Goal: Task Accomplishment & Management: Use online tool/utility

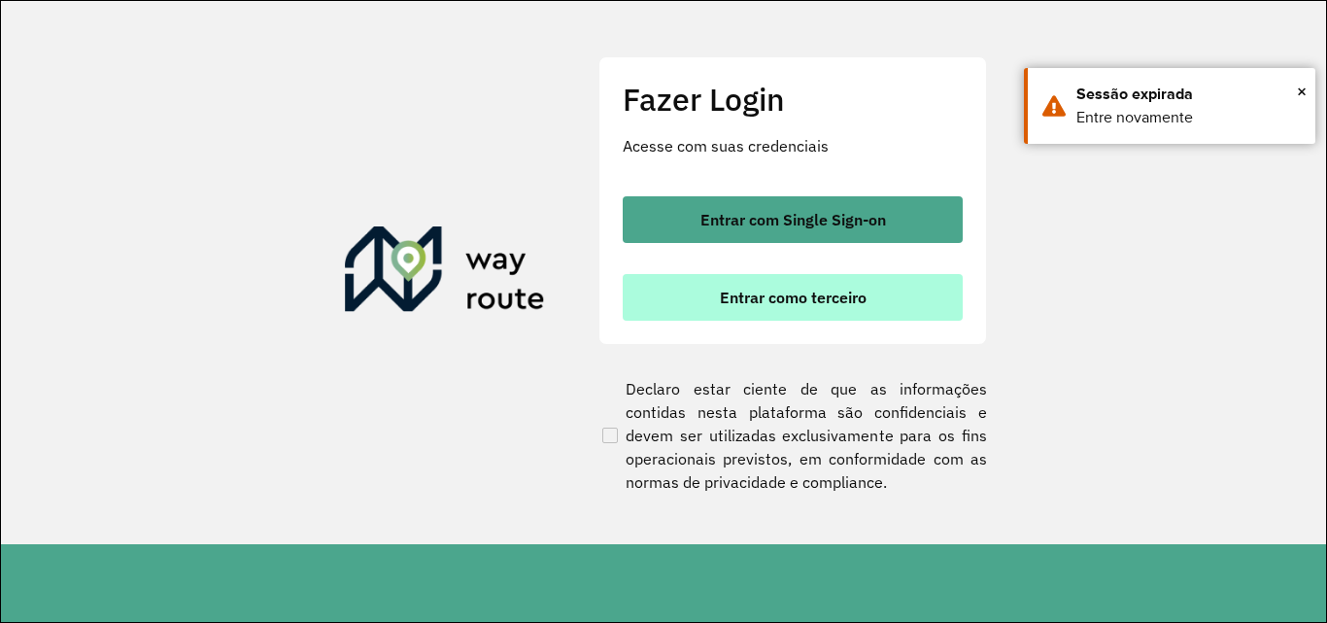
click at [773, 282] on button "Entrar como terceiro" at bounding box center [793, 297] width 340 height 47
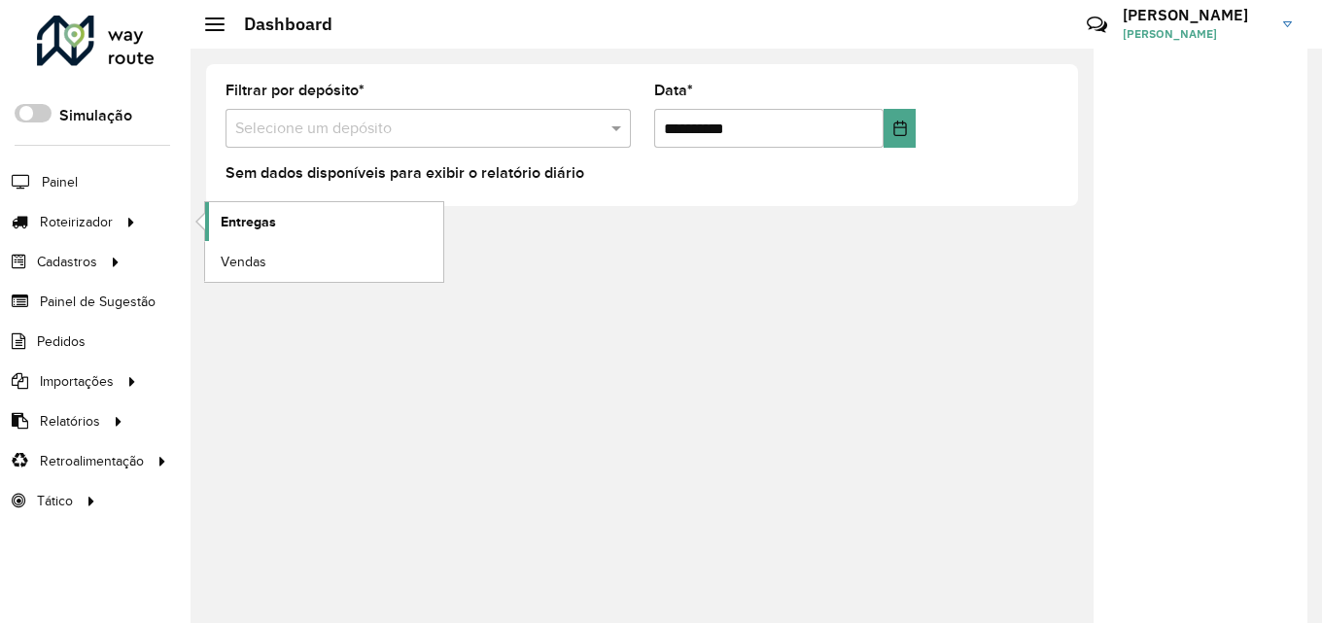
click at [258, 220] on span "Entregas" at bounding box center [248, 222] width 55 height 20
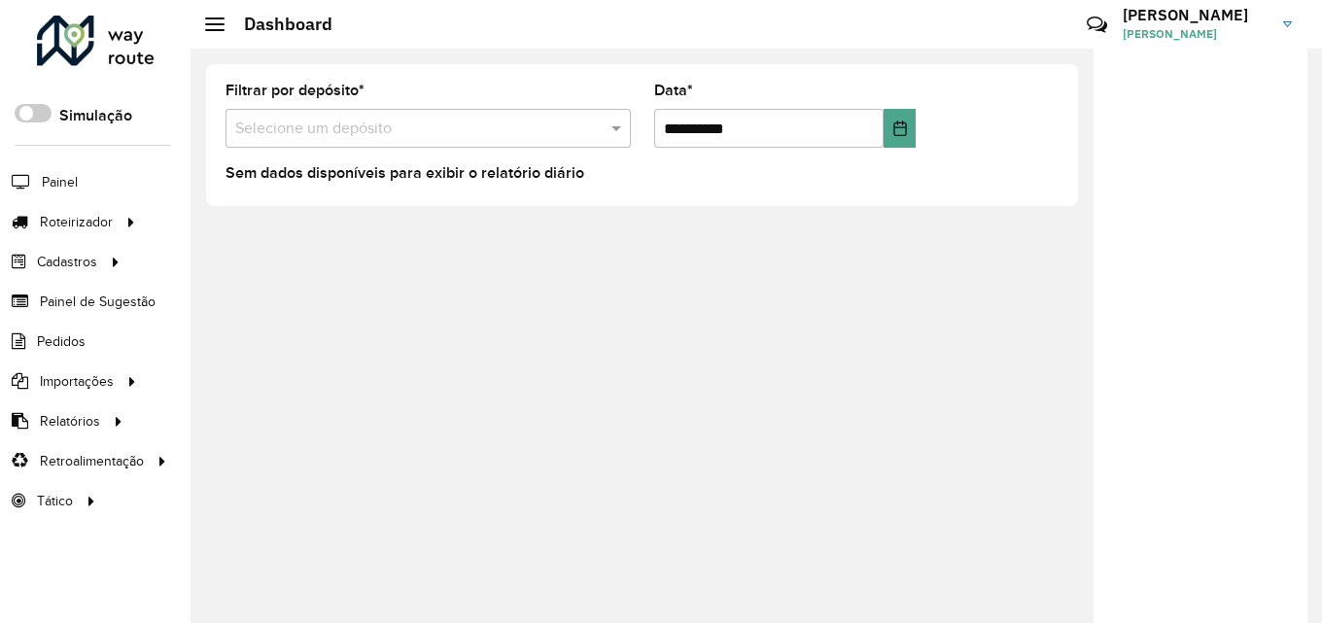
click at [329, 135] on input "text" at bounding box center [408, 129] width 347 height 23
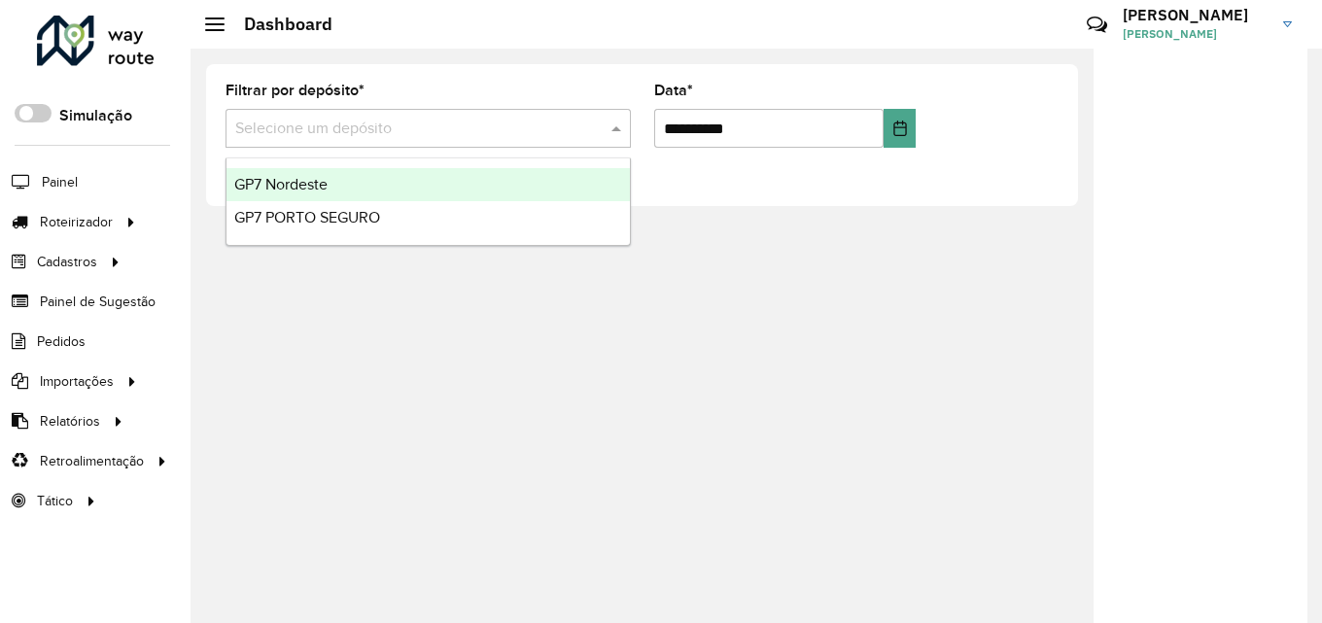
click at [364, 164] on ng-dropdown-panel "GP7 Nordeste GP7 [GEOGRAPHIC_DATA]" at bounding box center [427, 201] width 405 height 88
click at [387, 180] on div "GP7 Nordeste" at bounding box center [427, 184] width 403 height 33
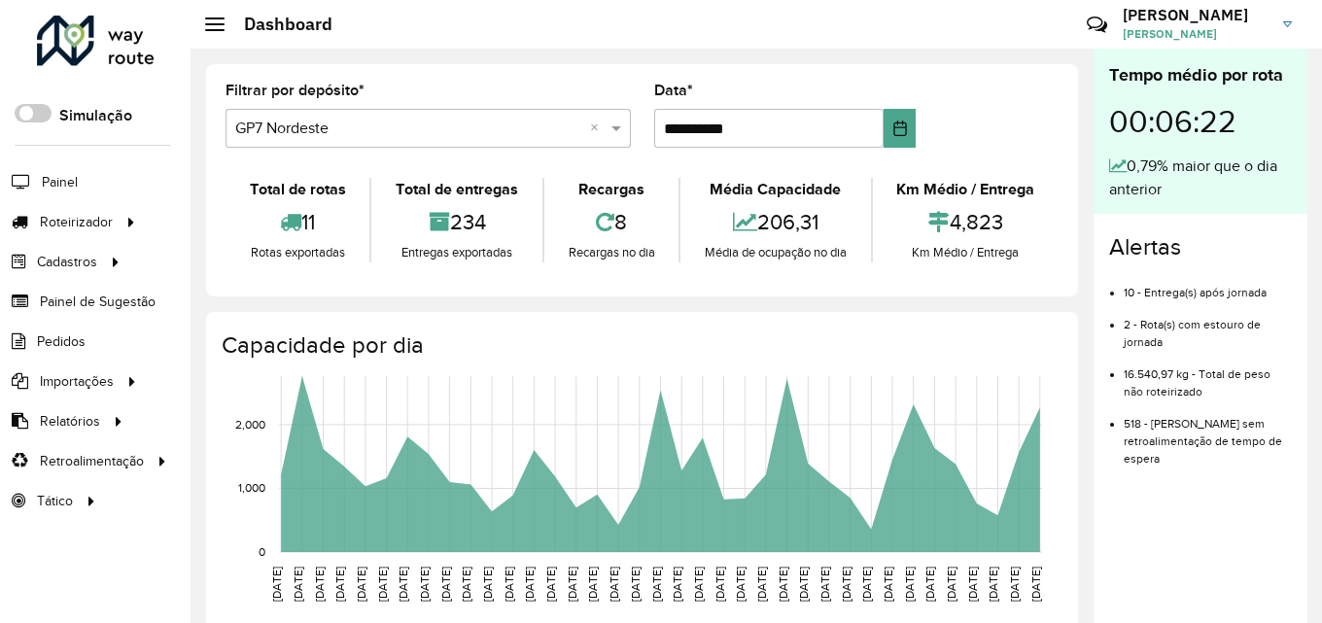
click at [418, 135] on input "text" at bounding box center [408, 129] width 347 height 23
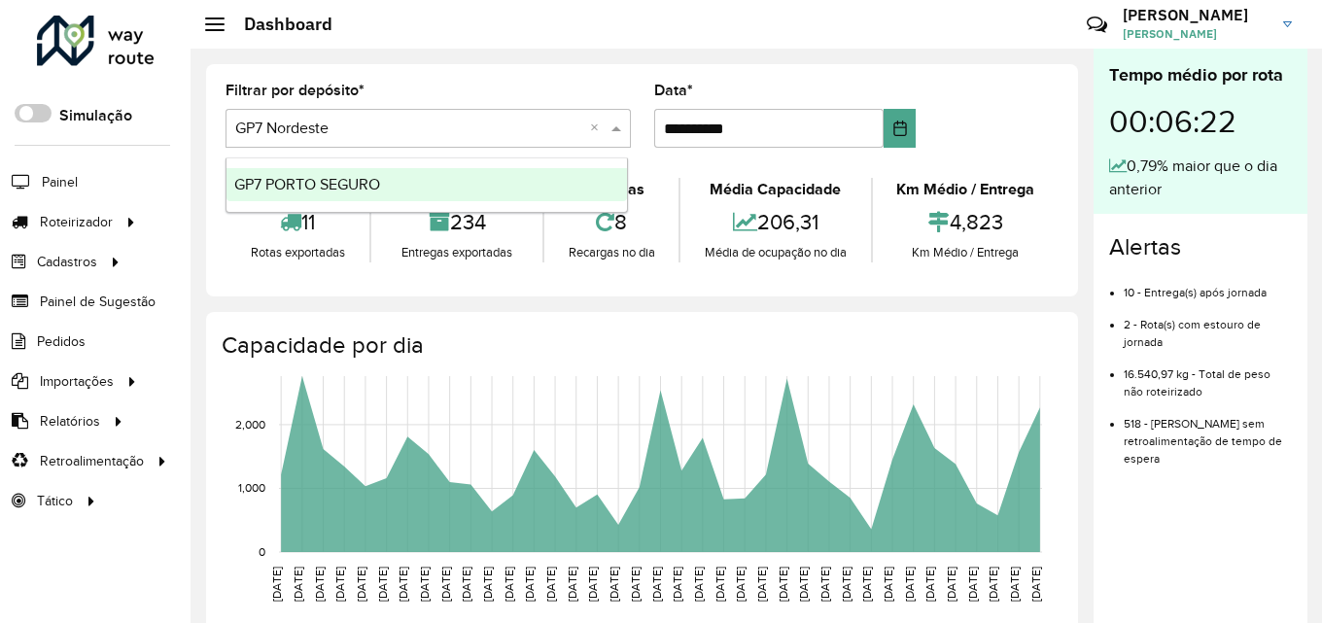
click at [435, 181] on div "GP7 PORTO SEGURO" at bounding box center [426, 184] width 400 height 33
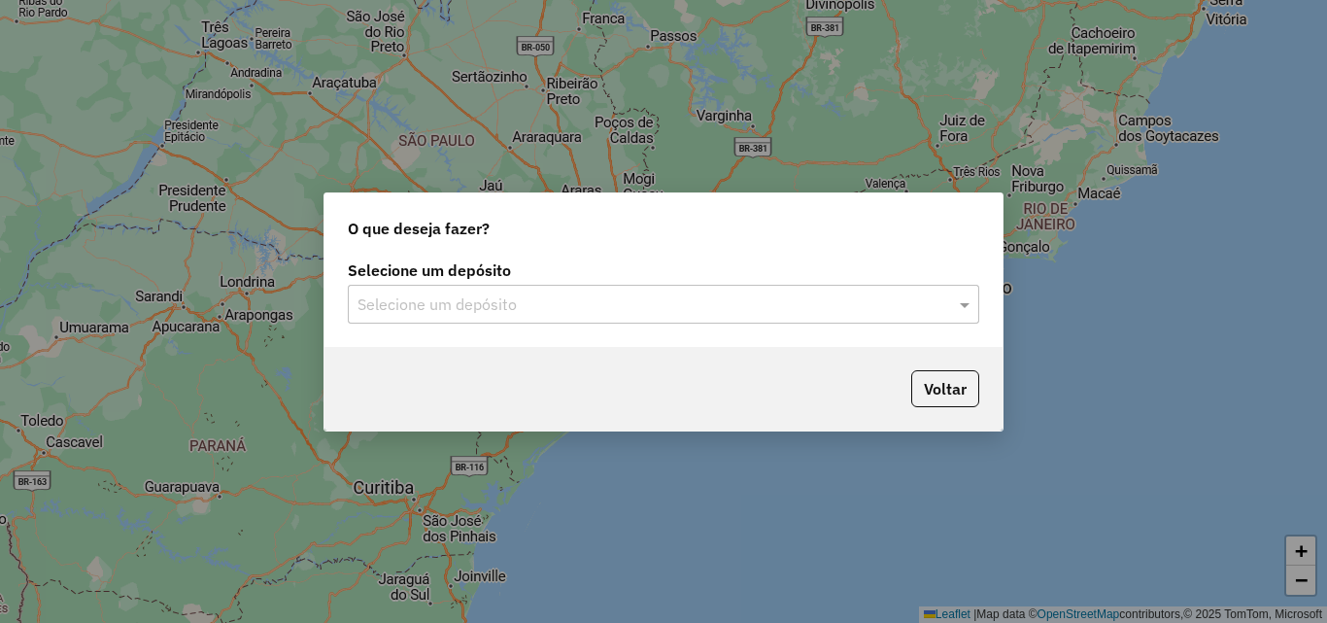
click at [604, 297] on input "text" at bounding box center [644, 304] width 573 height 23
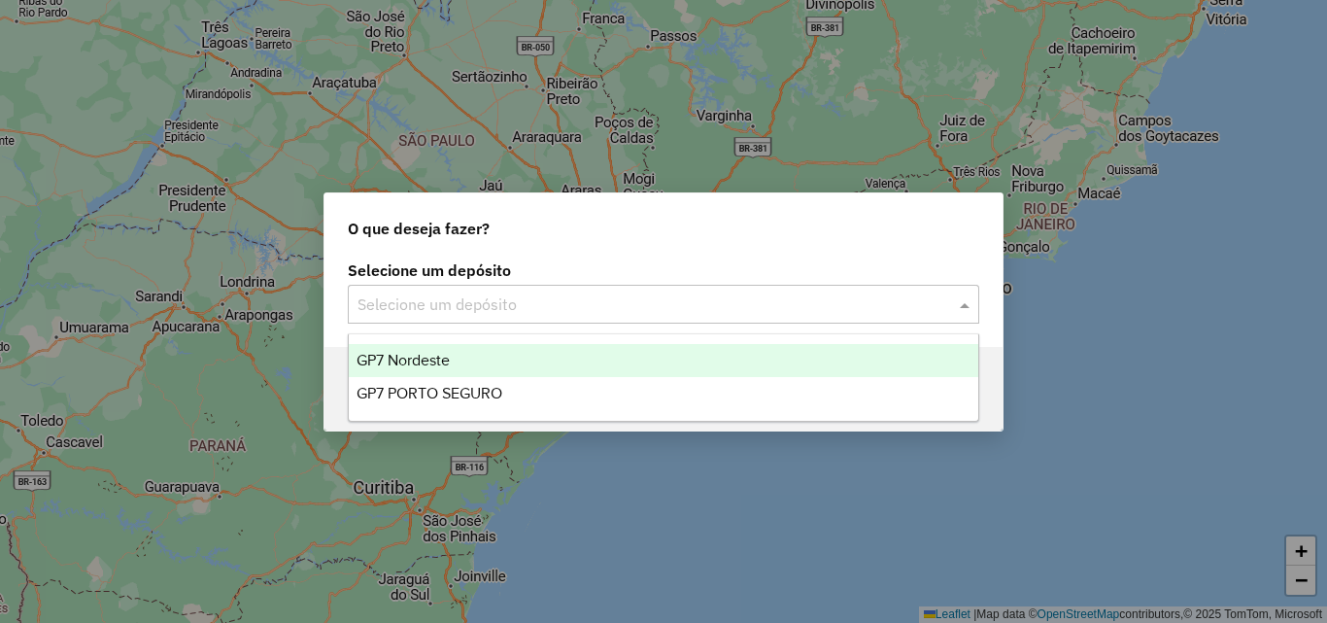
click at [442, 360] on span "GP7 Nordeste" at bounding box center [403, 360] width 93 height 17
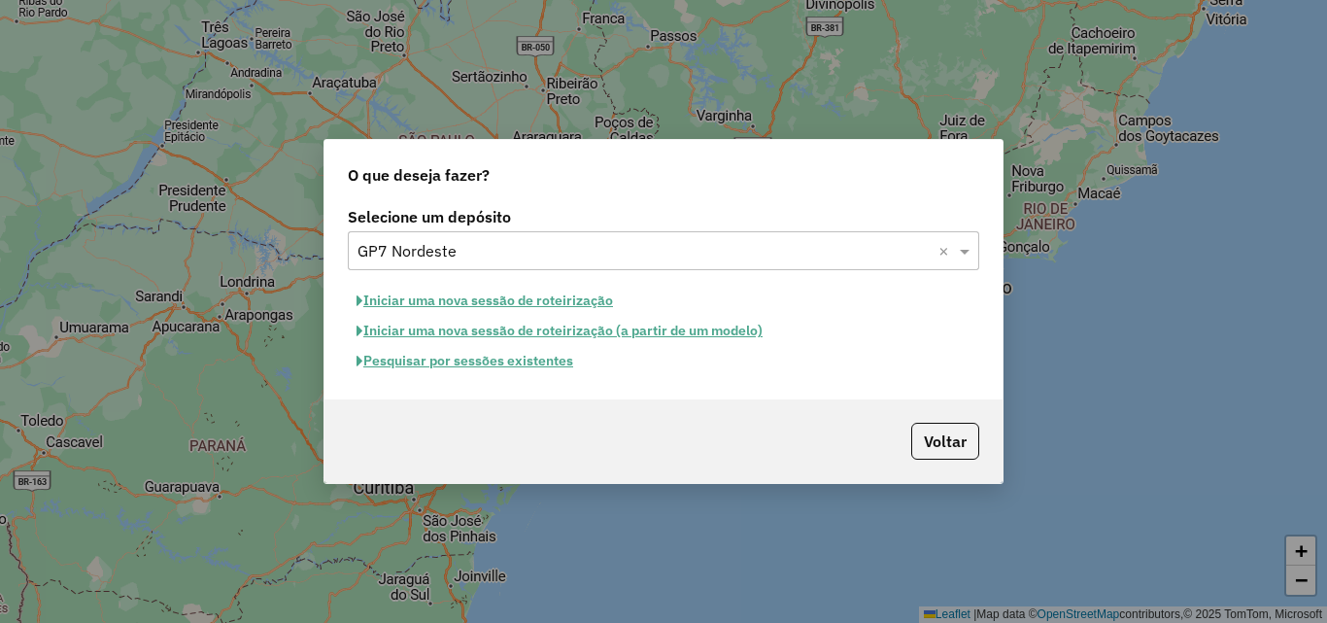
click at [521, 363] on button "Pesquisar por sessões existentes" at bounding box center [465, 361] width 234 height 30
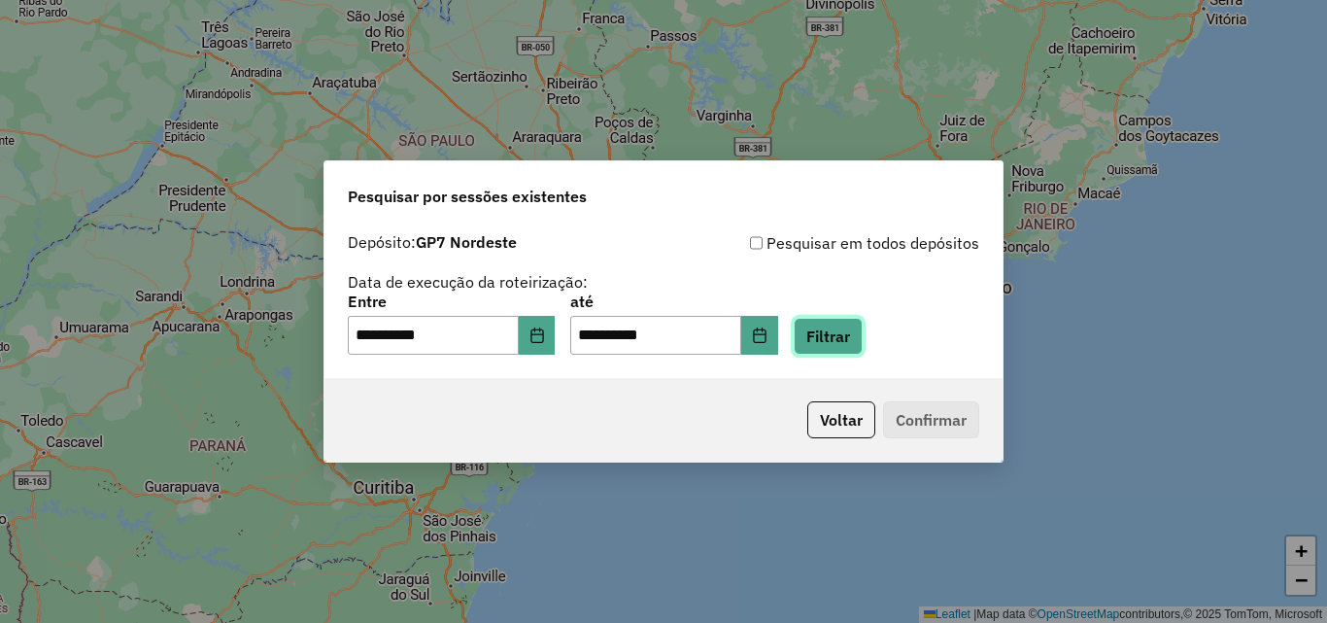
click at [841, 322] on button "Filtrar" at bounding box center [828, 336] width 69 height 37
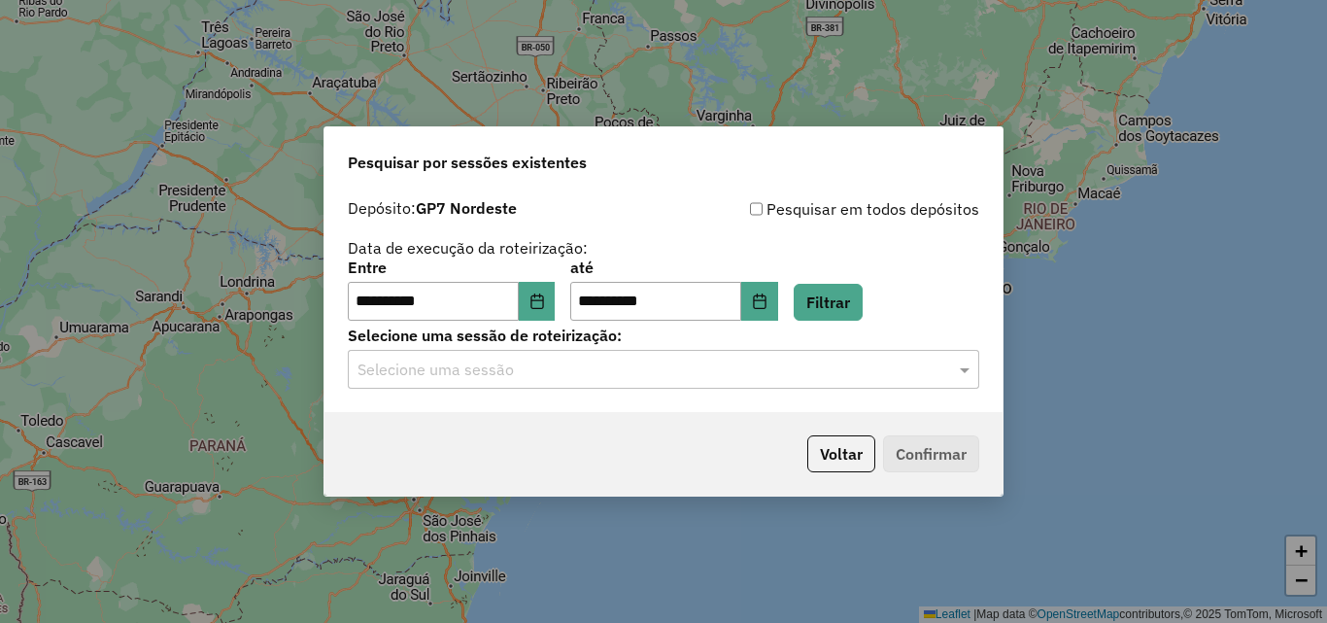
click at [488, 374] on input "text" at bounding box center [644, 370] width 573 height 23
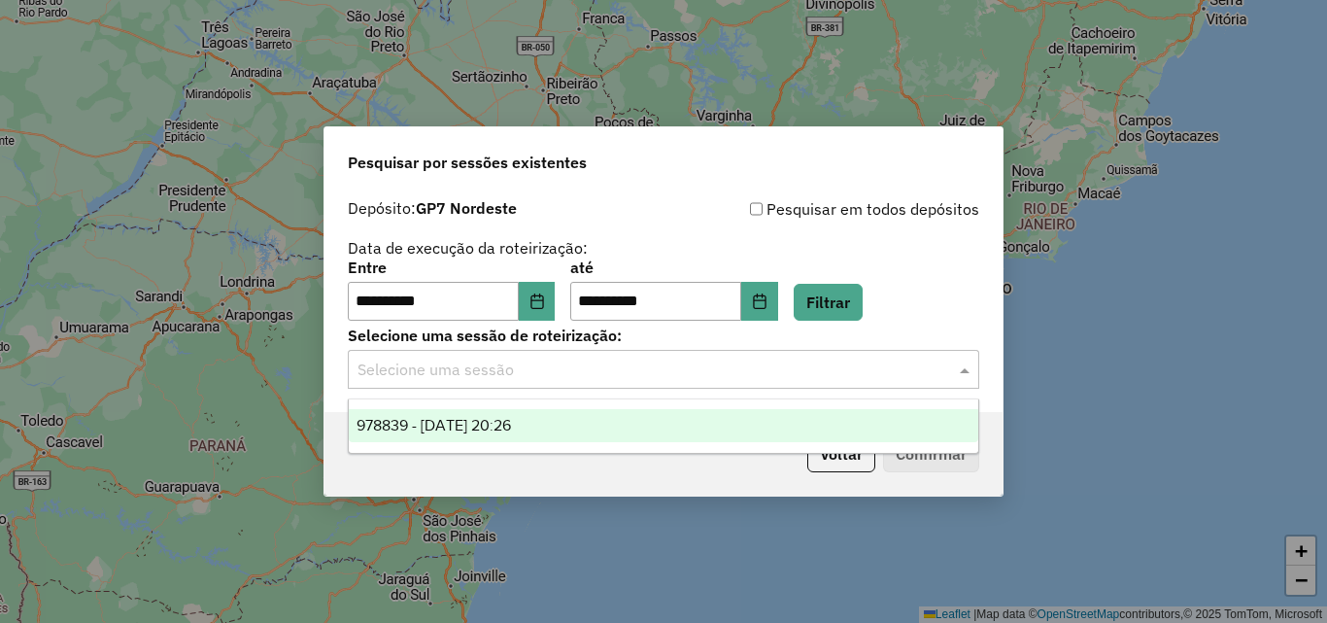
click at [489, 414] on div "978839 - 13/08/2025 20:26" at bounding box center [664, 425] width 630 height 33
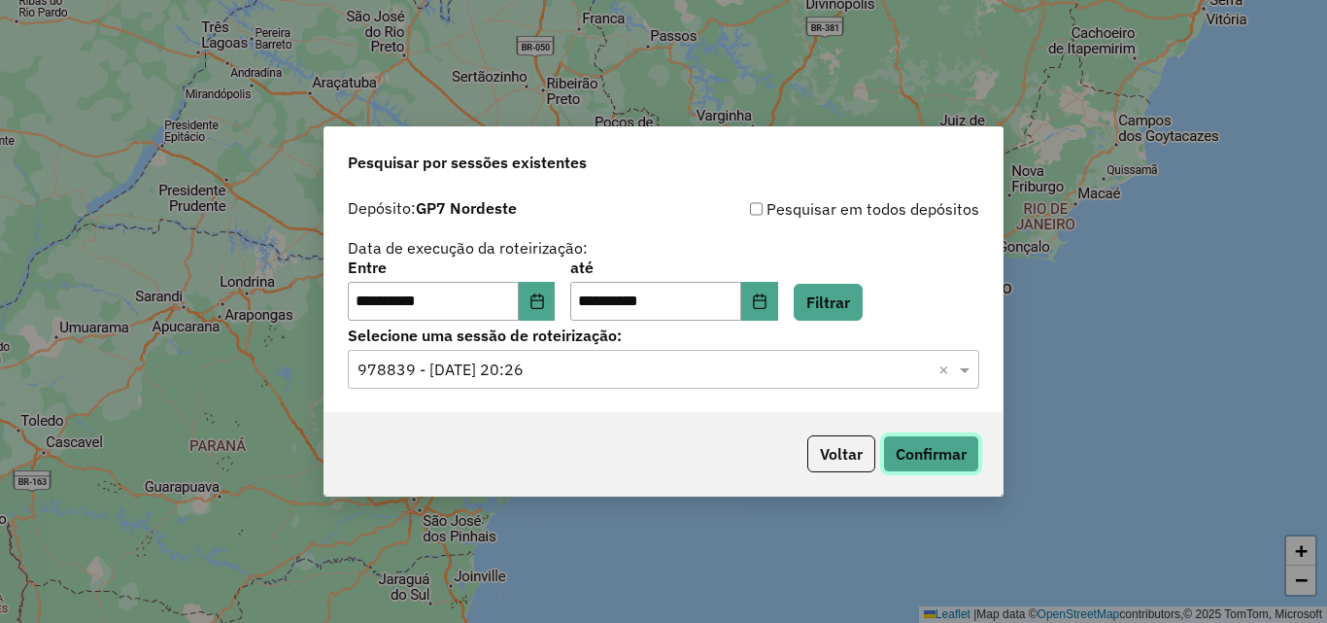
click at [921, 449] on button "Confirmar" at bounding box center [931, 453] width 96 height 37
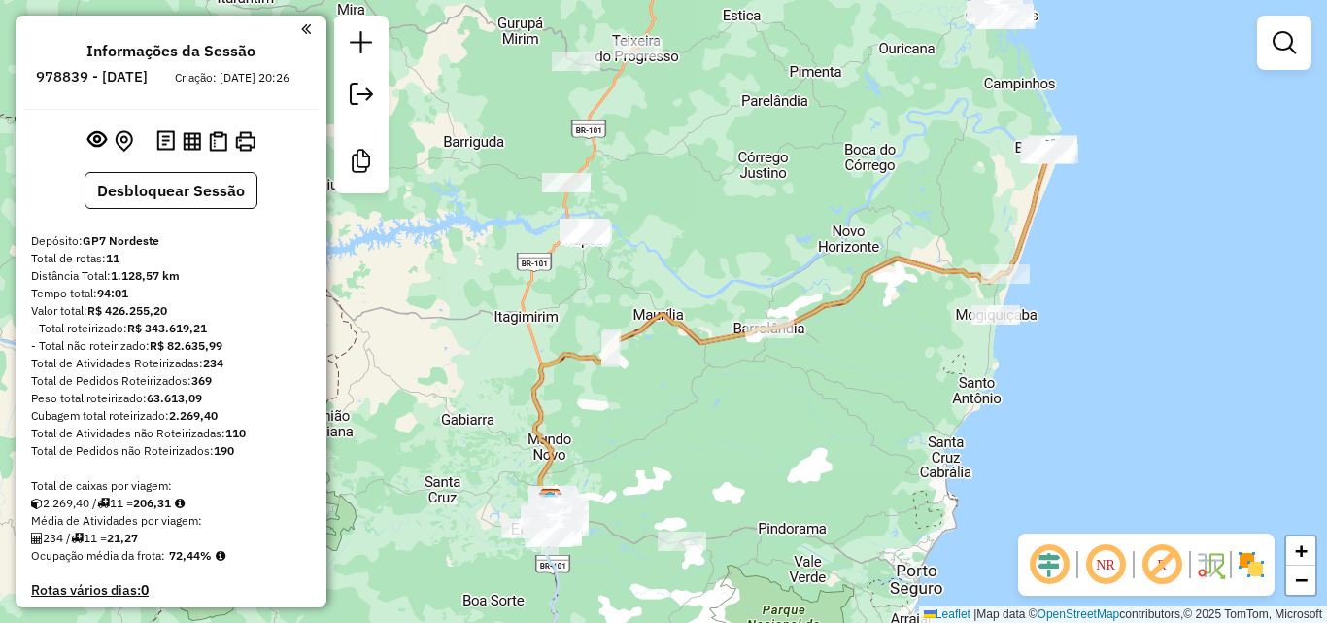
drag, startPoint x: 953, startPoint y: 189, endPoint x: 836, endPoint y: 379, distance: 223.8
click at [836, 379] on div "Janela de atendimento Grade de atendimento Capacidade Transportadoras Veículos …" at bounding box center [663, 311] width 1327 height 623
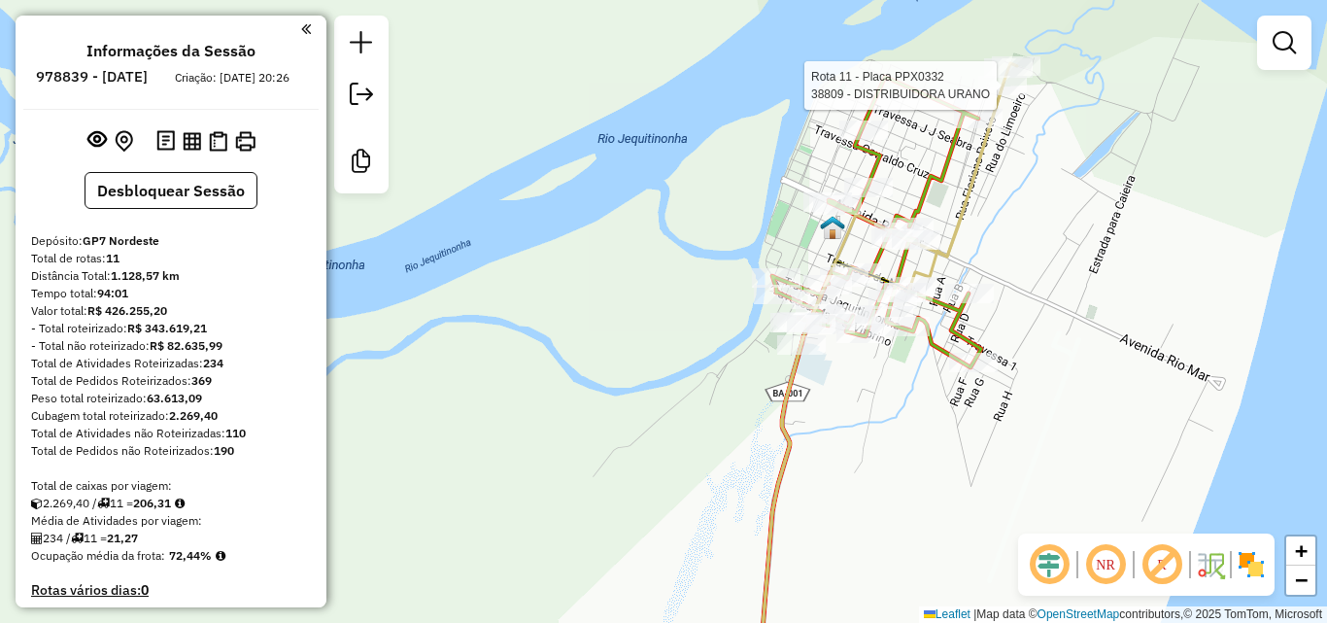
click at [999, 95] on div at bounding box center [1003, 85] width 49 height 19
select select "**********"
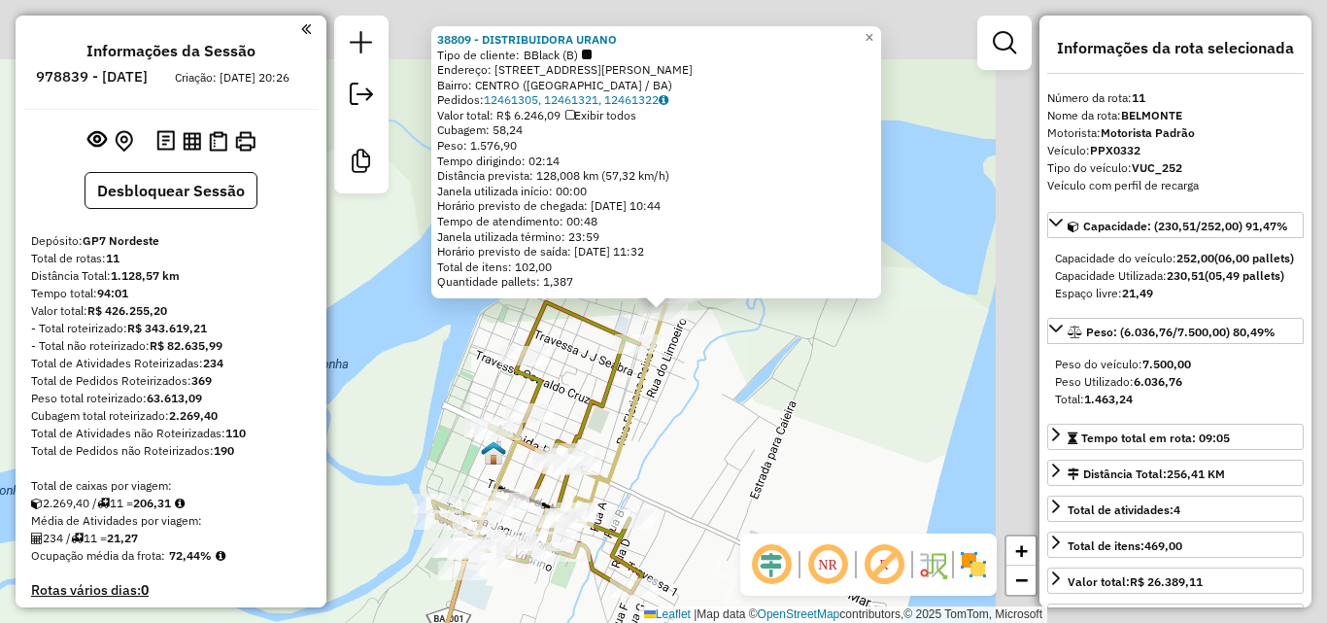
scroll to position [1599, 0]
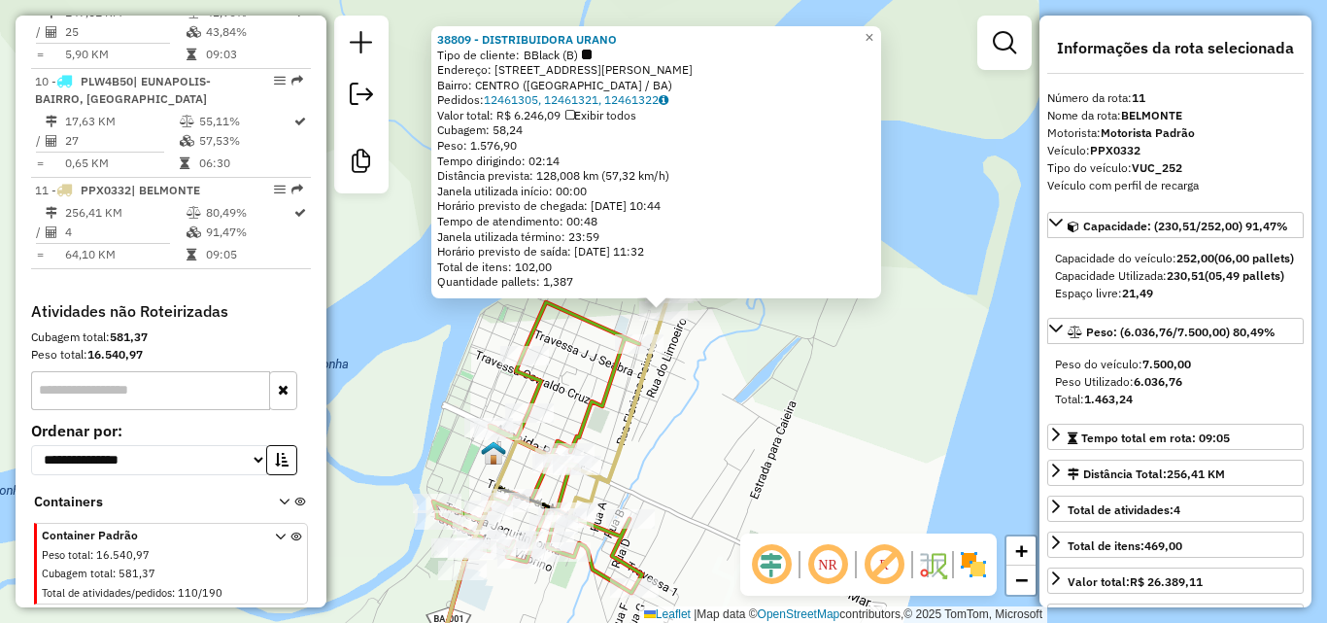
click at [823, 349] on div "38809 - DISTRIBUIDORA URANO Tipo de cliente: BBlack (B) Endereço: RUA FLORIANO …" at bounding box center [663, 311] width 1327 height 623
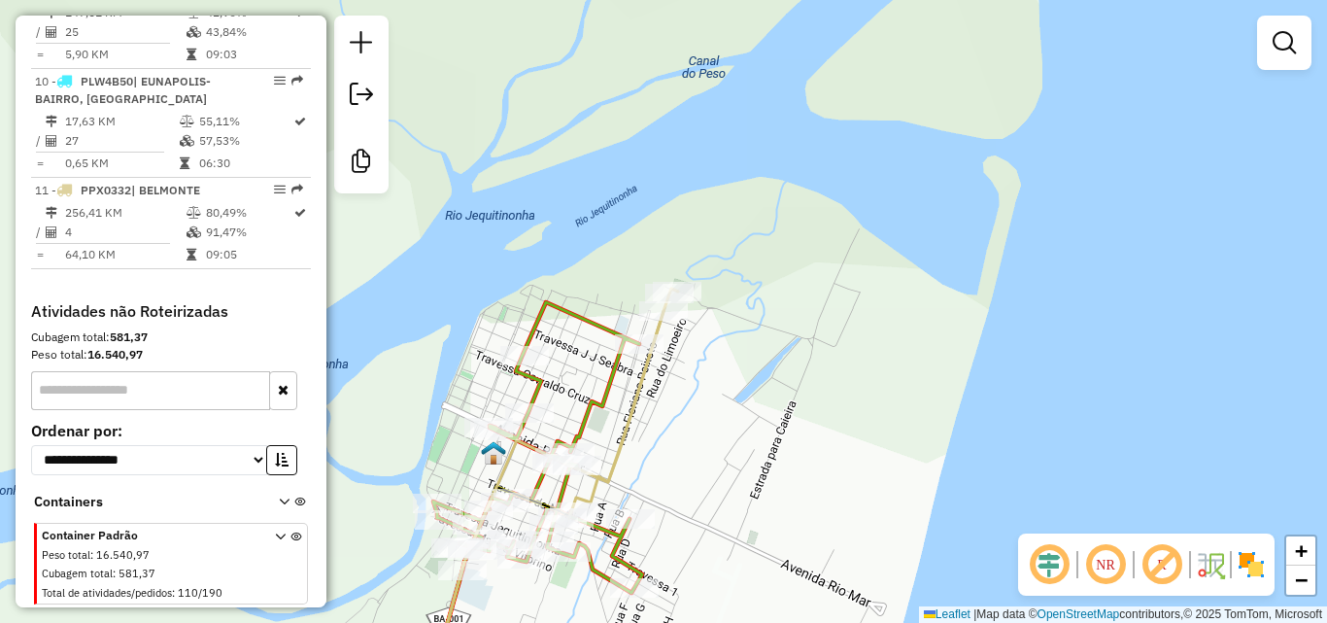
select select "**********"
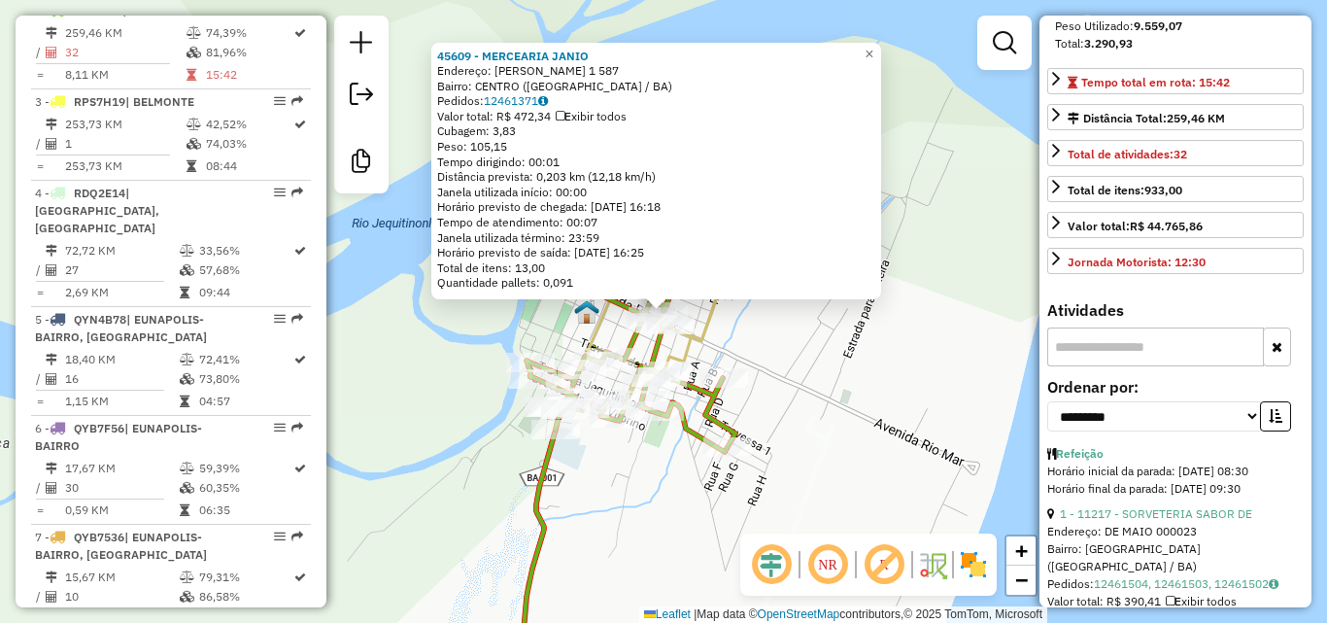
scroll to position [389, 0]
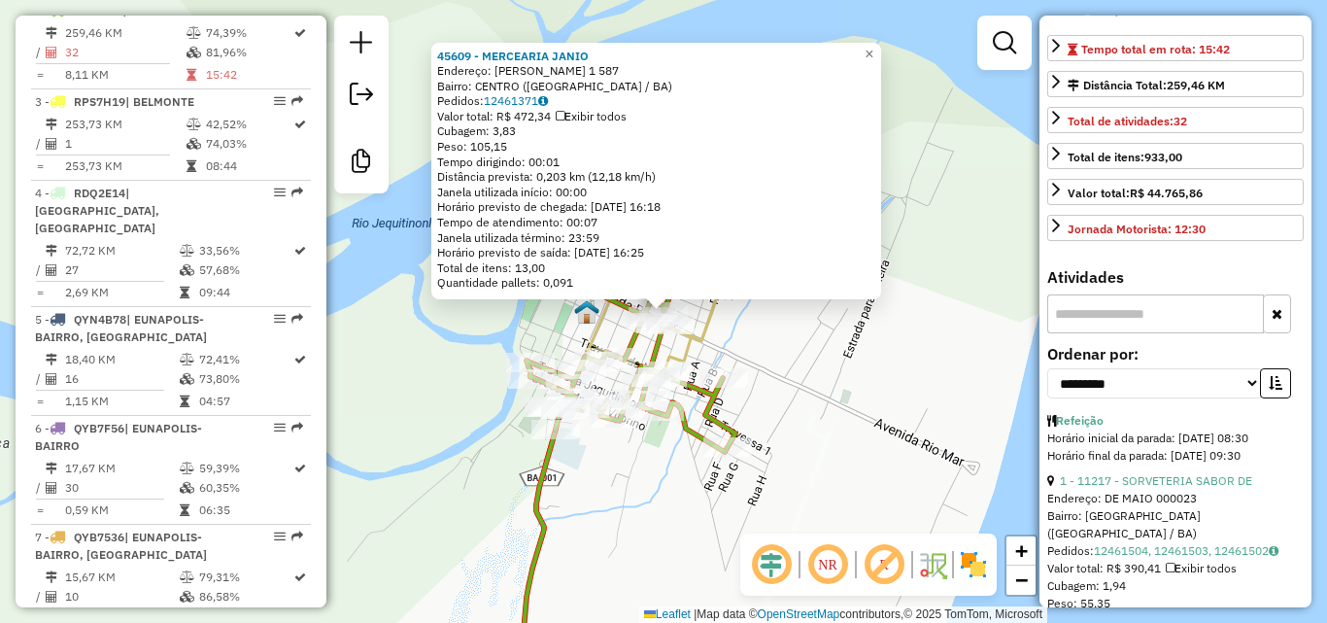
click at [823, 365] on div "45609 - MERCEARIA JANIO Endereço: SEVERINO VIEIRA 1 587 Bairro: CENTRO (BELMONT…" at bounding box center [663, 311] width 1327 height 623
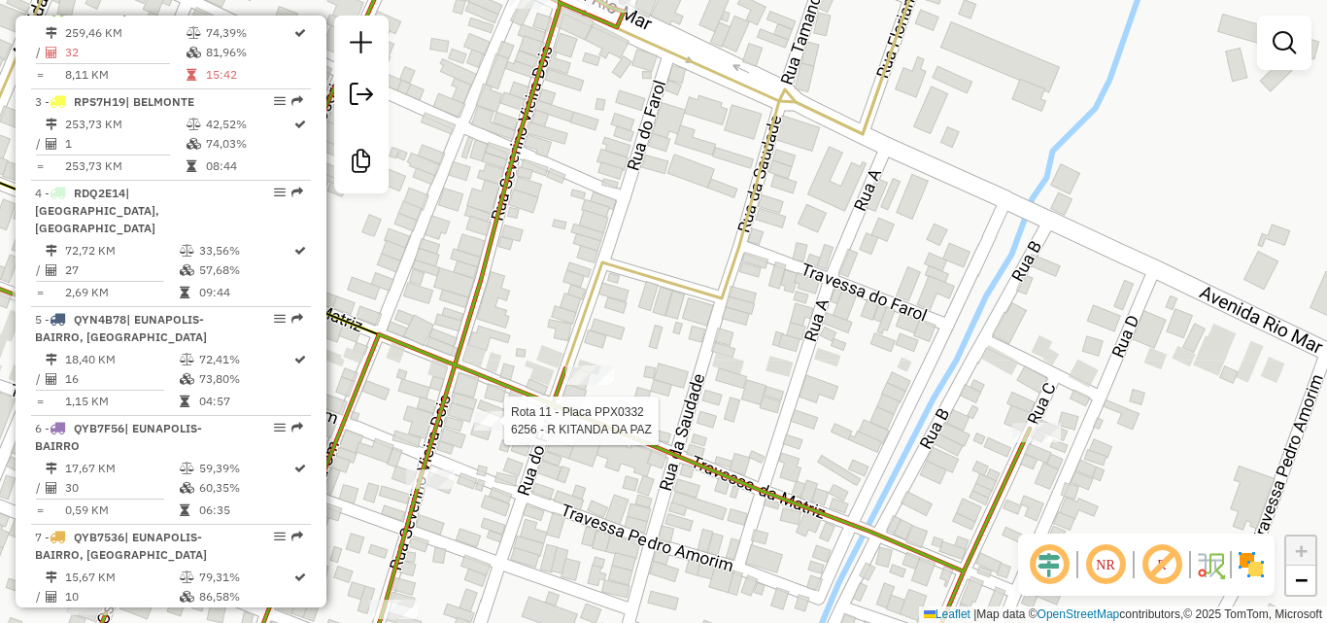
select select "**********"
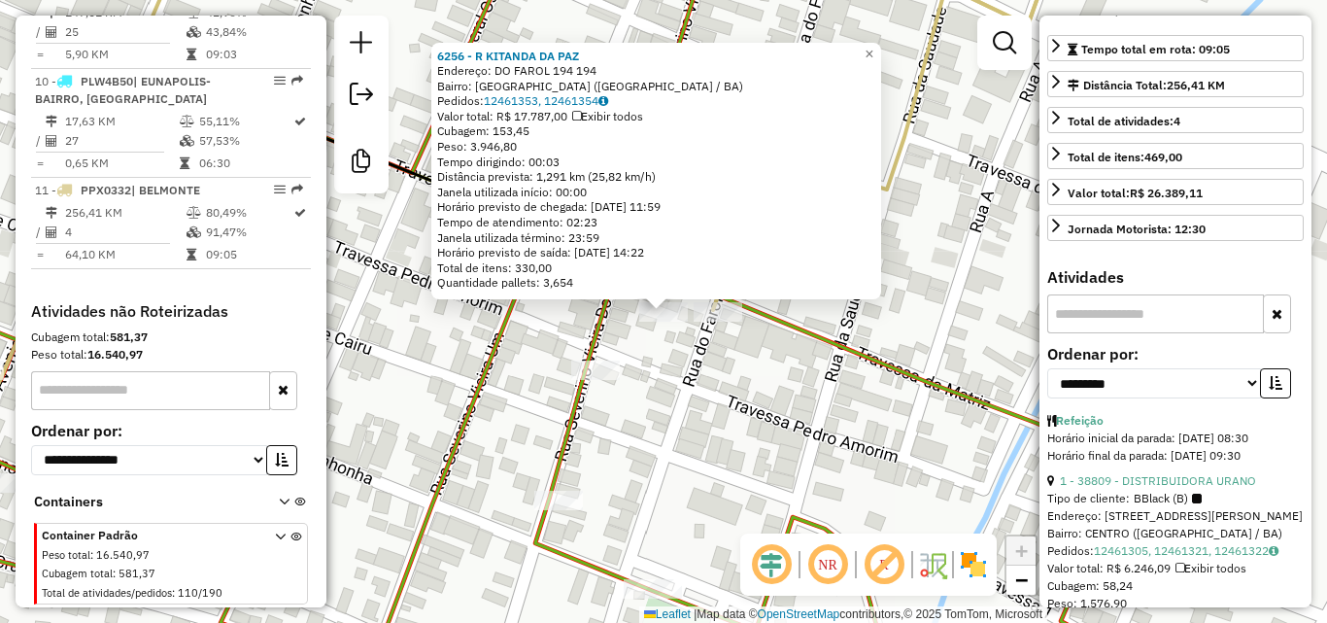
click at [820, 430] on div "6256 - R KITANDA DA PAZ Endereço: DO FAROL 194 194 Bairro: PONTA DE AREIA (BELM…" at bounding box center [663, 311] width 1327 height 623
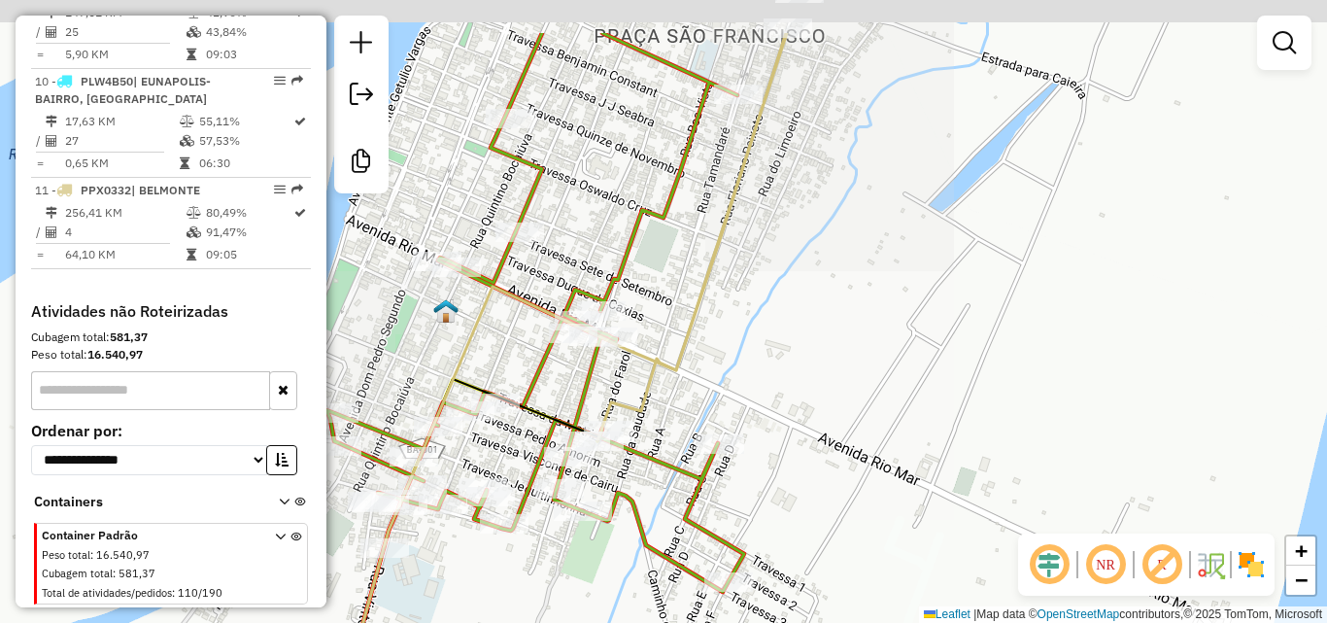
drag, startPoint x: 809, startPoint y: 210, endPoint x: 654, endPoint y: 374, distance: 226.2
click at [656, 405] on div "Janela de atendimento Grade de atendimento Capacidade Transportadoras Veículos …" at bounding box center [663, 311] width 1327 height 623
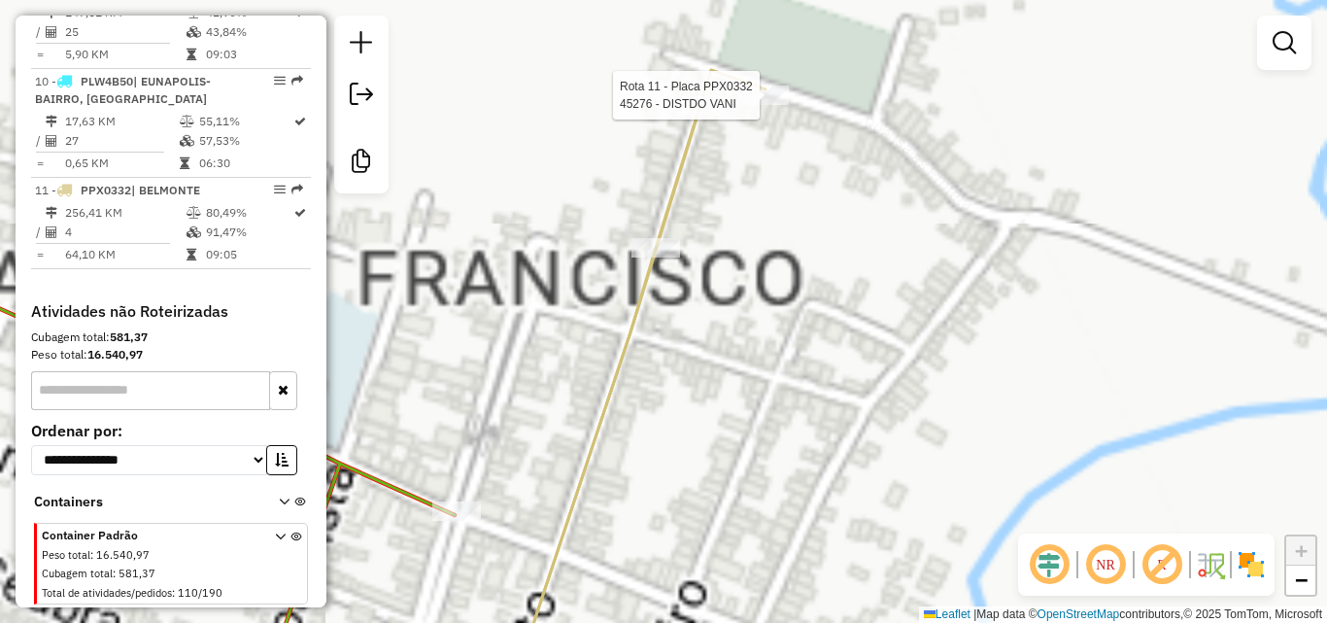
select select "**********"
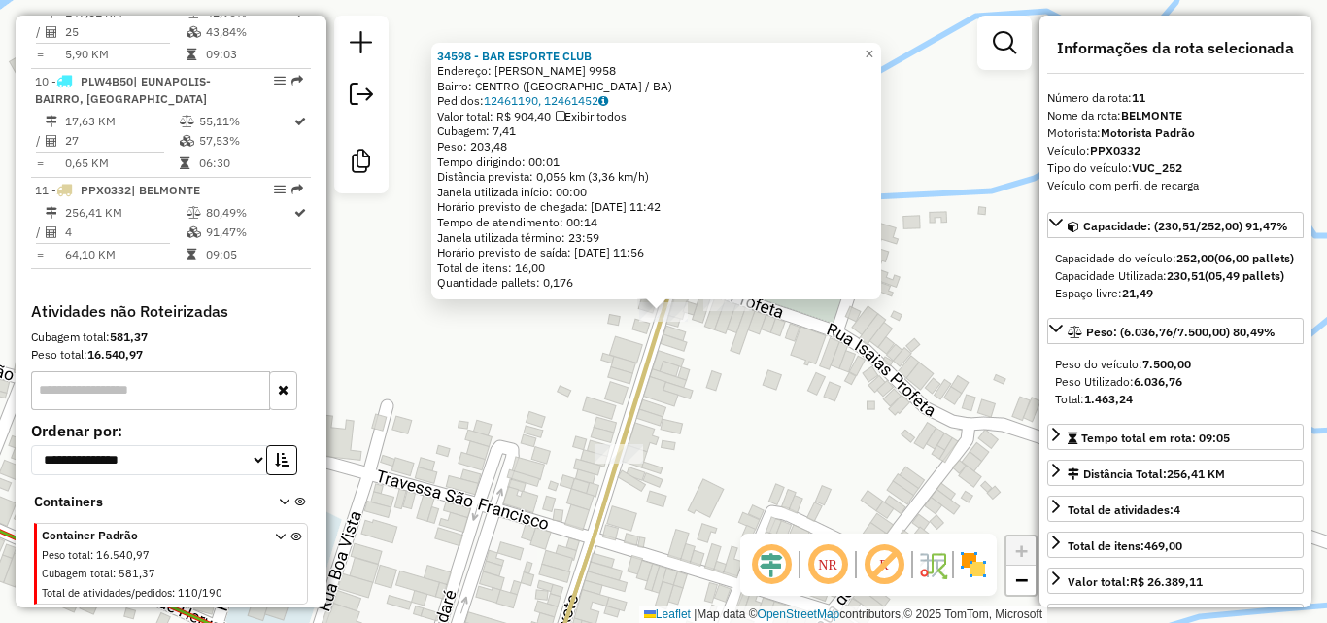
click at [625, 443] on icon at bounding box center [636, 480] width 185 height 409
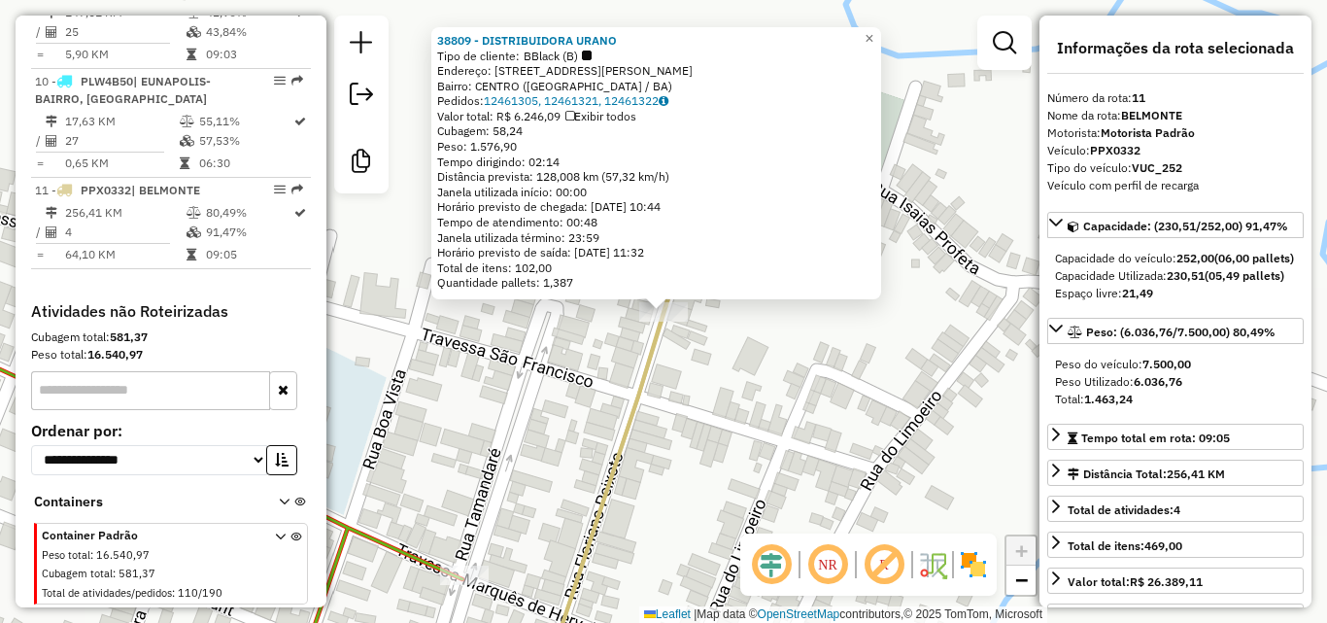
click at [752, 379] on div "38809 - DISTRIBUIDORA URANO Tipo de cliente: BBlack (B) Endereço: RUA FLORIANO …" at bounding box center [663, 311] width 1327 height 623
